Goal: Information Seeking & Learning: Learn about a topic

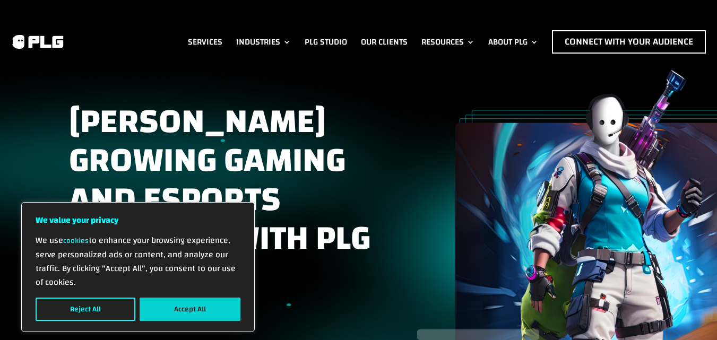
click at [201, 299] on button "Accept All" at bounding box center [190, 309] width 101 height 23
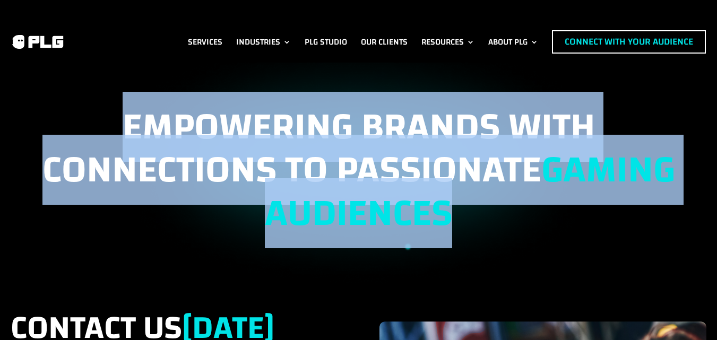
drag, startPoint x: 53, startPoint y: 78, endPoint x: 451, endPoint y: 253, distance: 434.6
click at [451, 253] on div "EMPOWERING BRANDS WITH CONNECTIONS TO PASSIONATE GAMING AUDIENCES" at bounding box center [358, 179] width 717 height 232
click at [455, 249] on h1 "EMPOWERING BRANDS WITH CONNECTIONS TO PASSIONATE GAMING AUDIENCES" at bounding box center [359, 178] width 696 height 144
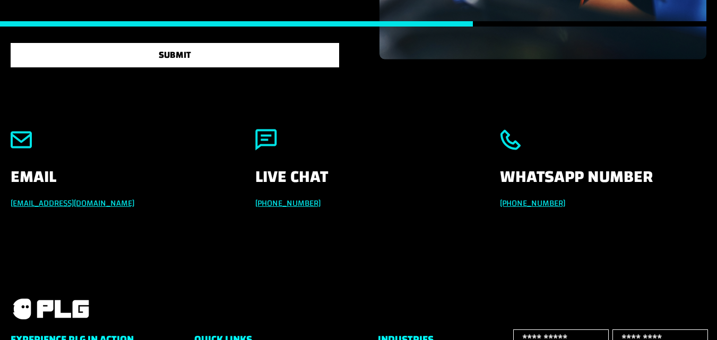
scroll to position [690, 0]
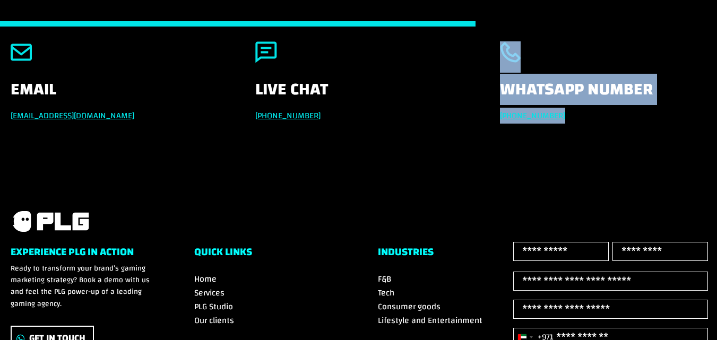
drag, startPoint x: 486, startPoint y: 77, endPoint x: 724, endPoint y: 152, distance: 250.4
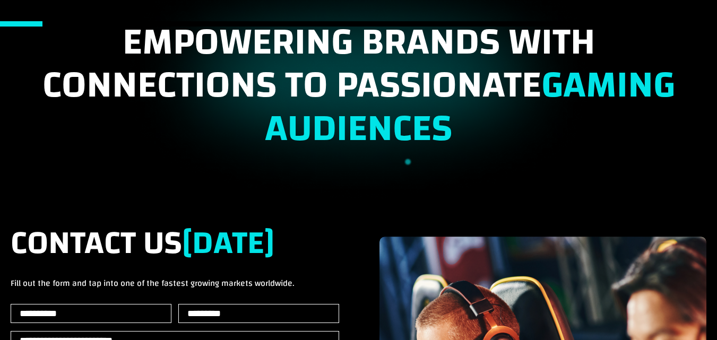
scroll to position [0, 0]
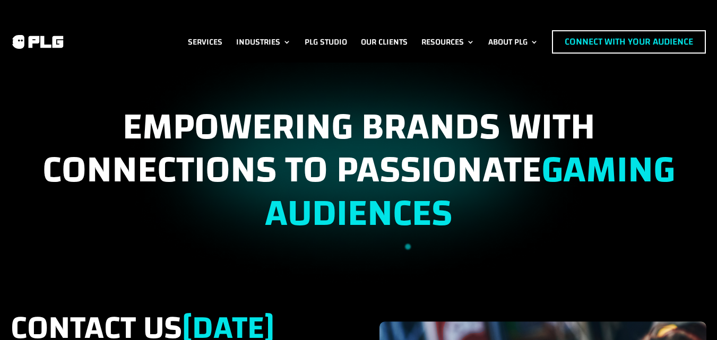
click at [63, 46] on div at bounding box center [46, 41] width 70 height 23
click at [34, 36] on img at bounding box center [38, 42] width 54 height 16
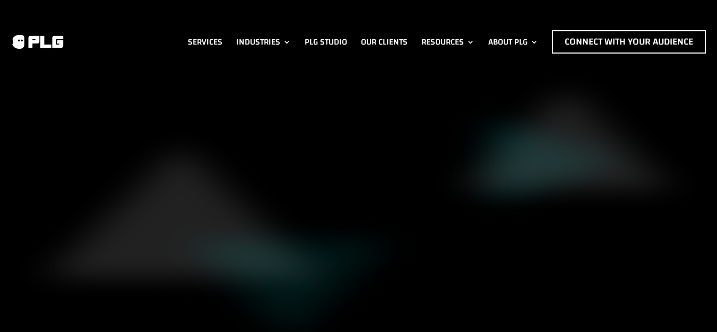
click at [30, 34] on img at bounding box center [38, 42] width 54 height 16
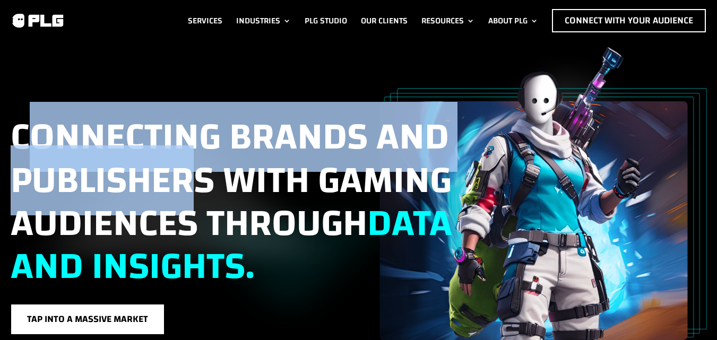
drag, startPoint x: 22, startPoint y: 95, endPoint x: 203, endPoint y: 202, distance: 209.6
click at [203, 202] on div "Connecting brands and publishers with gaming audiences through data and insight…" at bounding box center [359, 193] width 696 height 293
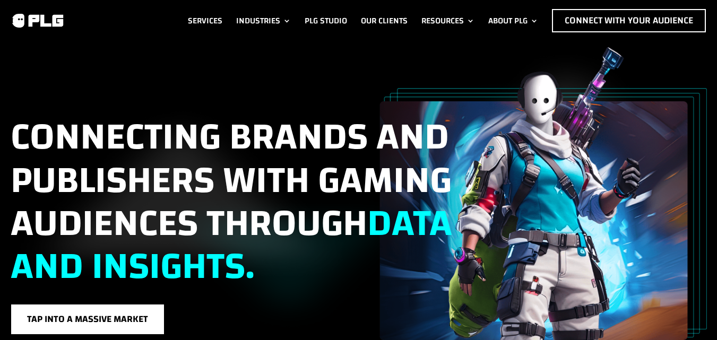
click at [207, 218] on span "Connecting brands and publishers with gaming audiences through data and insight…" at bounding box center [231, 202] width 441 height 200
drag, startPoint x: 210, startPoint y: 210, endPoint x: 113, endPoint y: 185, distance: 99.7
click at [113, 185] on span "Connecting brands and publishers with gaming audiences through data and insight…" at bounding box center [231, 202] width 441 height 200
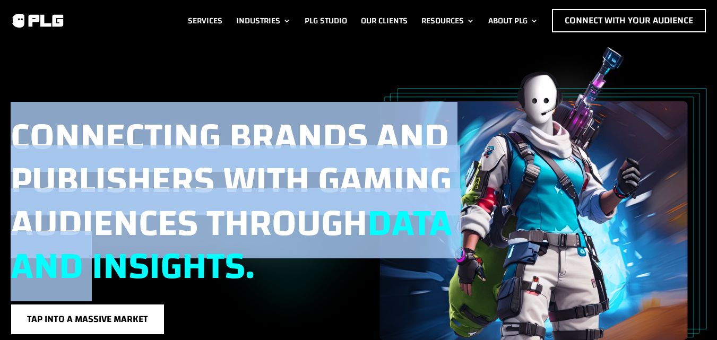
drag, startPoint x: 6, startPoint y: 124, endPoint x: 179, endPoint y: 220, distance: 197.1
click at [178, 241] on div "Connecting brands and publishers with gaming audiences through data and insight…" at bounding box center [358, 190] width 717 height 299
click at [175, 144] on span "Connecting brands and publishers with gaming audiences through data and insight…" at bounding box center [231, 202] width 441 height 200
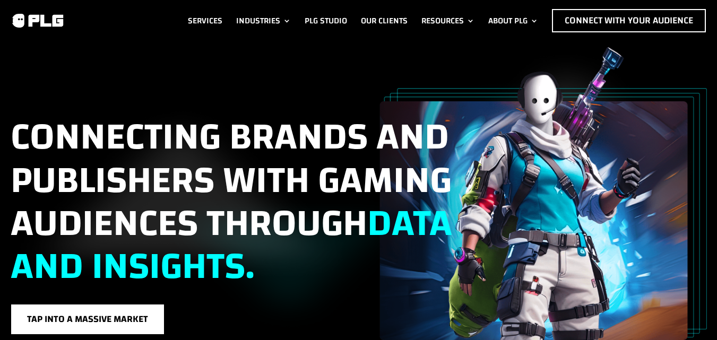
click at [182, 125] on span "Connecting brands and publishers with gaming audiences through data and insight…" at bounding box center [231, 202] width 441 height 200
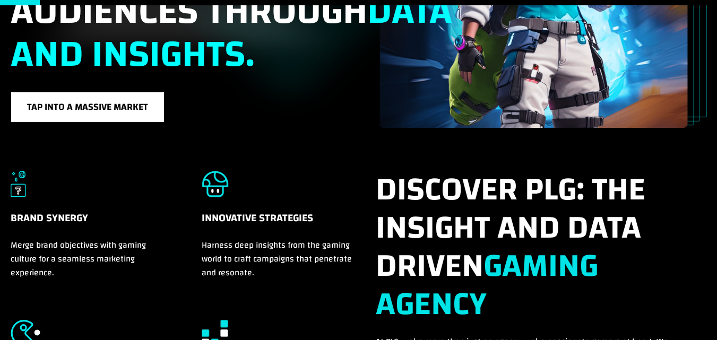
scroll to position [53, 0]
